Goal: Task Accomplishment & Management: Use online tool/utility

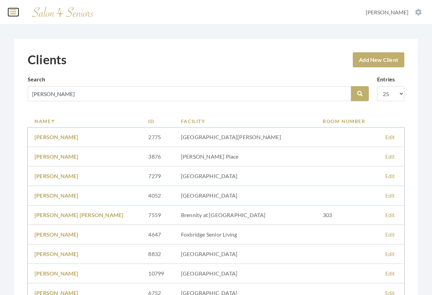
click at [15, 11] on icon at bounding box center [13, 12] width 6 height 7
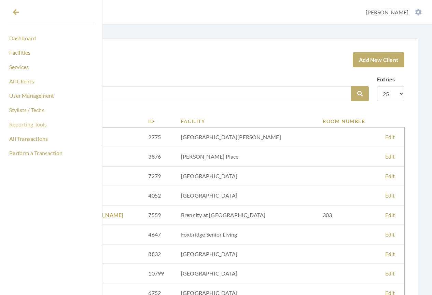
click at [24, 123] on link "Reporting Tools" at bounding box center [51, 124] width 86 height 12
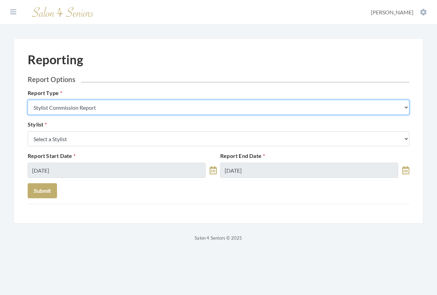
click at [111, 108] on select "Stylist Commission Report Tech Payroll Report Facility Billing Report Individua…" at bounding box center [219, 107] width 382 height 15
select select "facility"
click at [28, 100] on select "Stylist Commission Report Tech Payroll Report Facility Billing Report Individua…" at bounding box center [219, 107] width 382 height 15
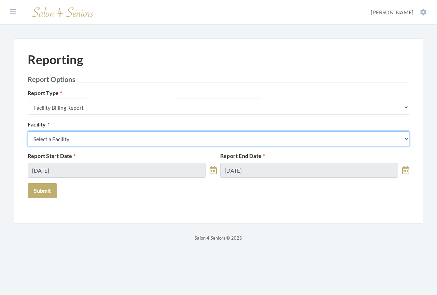
click at [93, 137] on select "Select a Facility Arbor Lakes NH Asher Point Belvedere Commons Brookdale Jones …" at bounding box center [219, 138] width 382 height 15
select select "1"
click at [28, 131] on select "Select a Facility Arbor Lakes NH Asher Point Belvedere Commons Brookdale Jones …" at bounding box center [219, 138] width 382 height 15
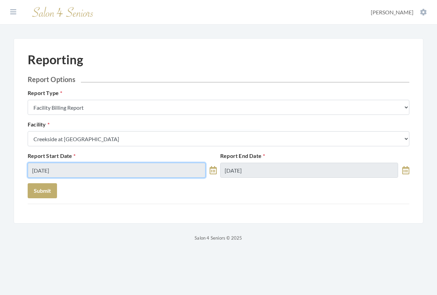
click at [73, 170] on input "[DATE]" at bounding box center [117, 170] width 178 height 15
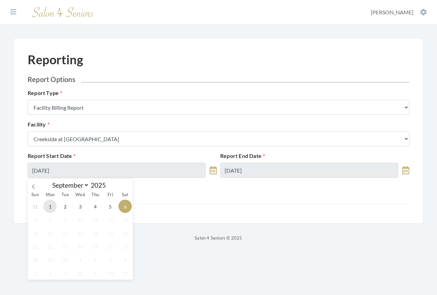
click at [50, 206] on span "1" at bounding box center [49, 205] width 13 height 13
type input "[DATE]"
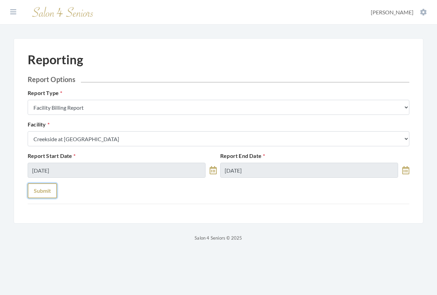
click at [46, 191] on button "Submit" at bounding box center [42, 190] width 29 height 15
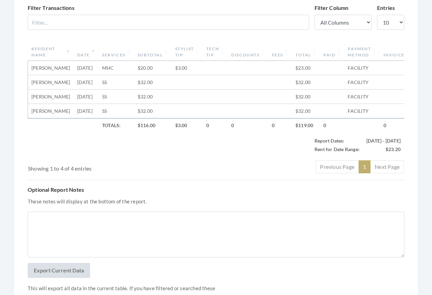
scroll to position [307, 0]
